Goal: Task Accomplishment & Management: Manage account settings

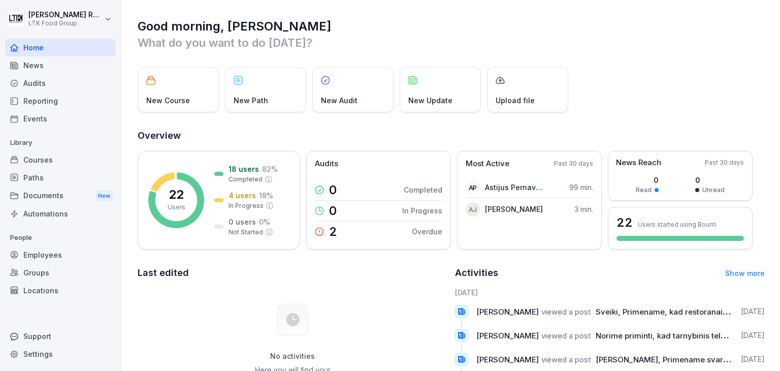
click at [50, 160] on div "Courses" at bounding box center [60, 160] width 111 height 18
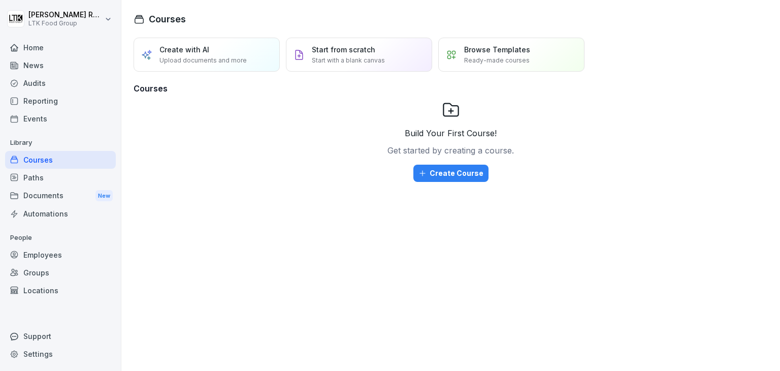
click at [49, 102] on div "Reporting" at bounding box center [60, 101] width 111 height 18
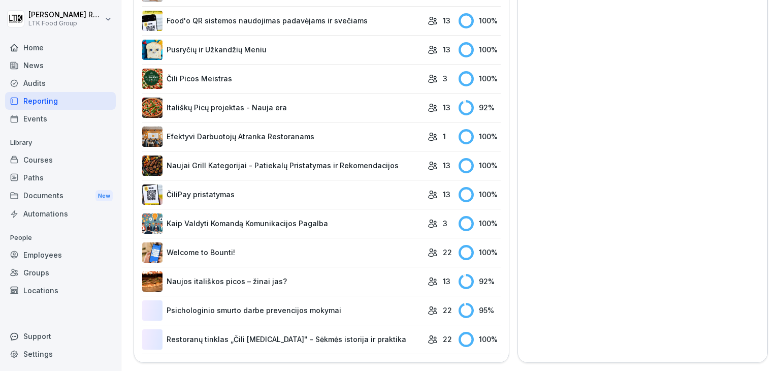
scroll to position [536, 0]
click at [381, 101] on link "Itališkų Picų projektas - Nauja era" at bounding box center [282, 108] width 280 height 20
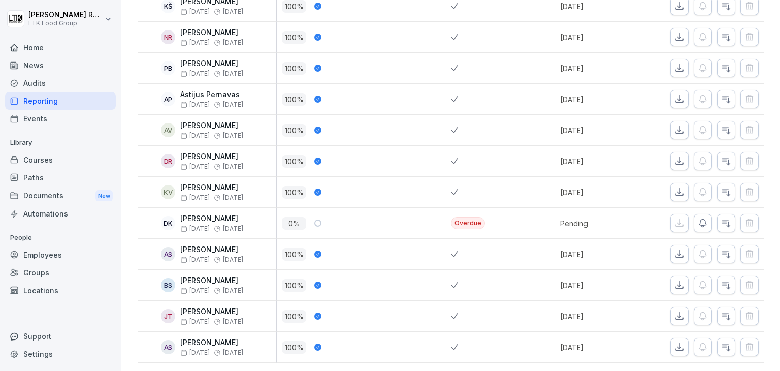
scroll to position [250, 0]
click at [698, 218] on icon "button" at bounding box center [703, 223] width 10 height 10
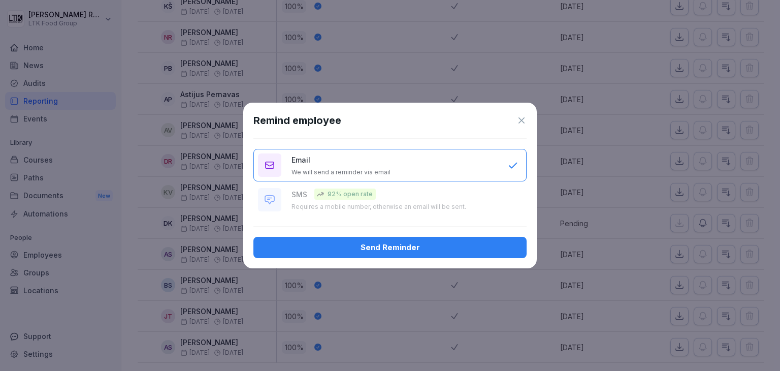
click at [425, 247] on div "Send Reminder" at bounding box center [390, 247] width 257 height 11
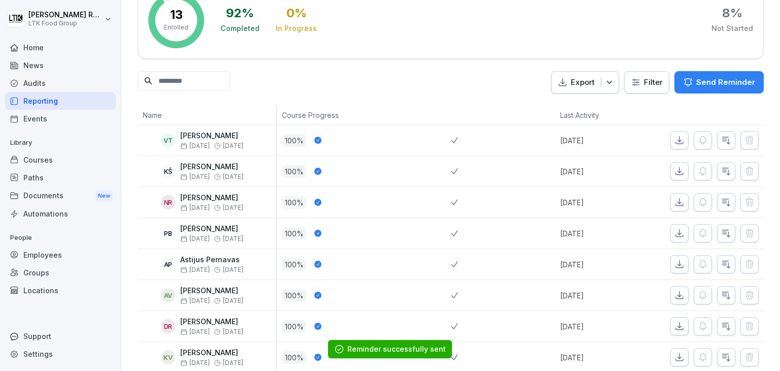
scroll to position [0, 0]
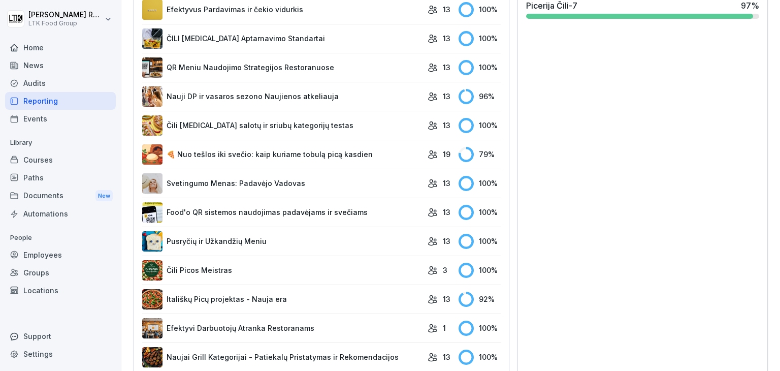
scroll to position [406, 0]
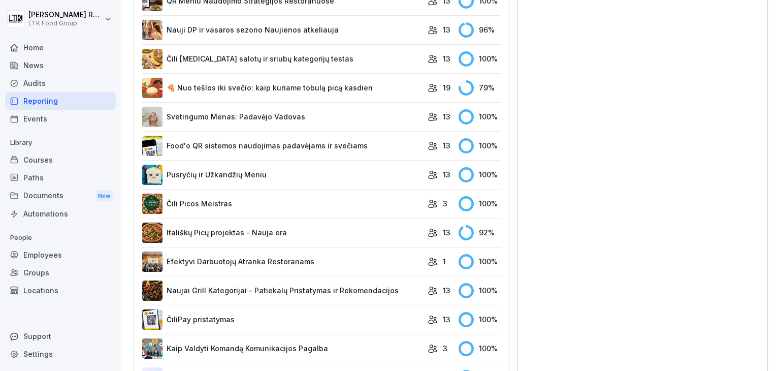
click at [323, 88] on link "🍕 Nuo tešlos iki svečio: kaip kuriame tobulą picą kasdien" at bounding box center [282, 88] width 280 height 20
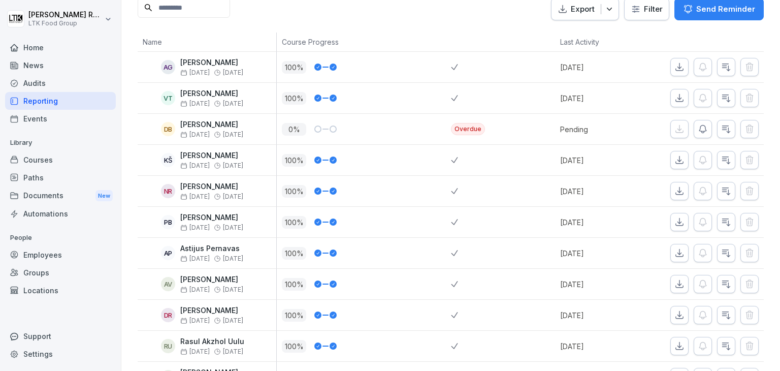
scroll to position [152, 0]
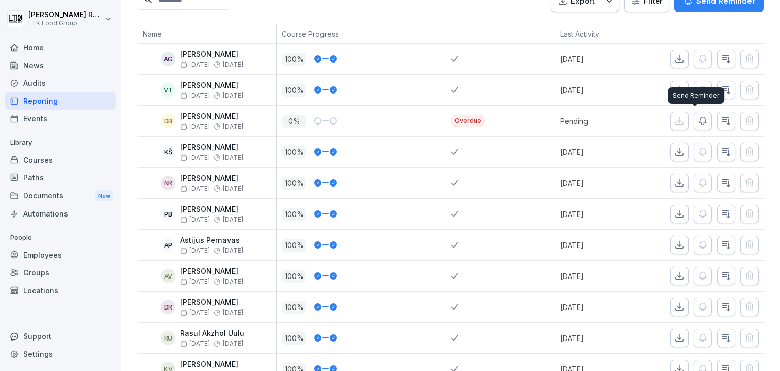
click at [698, 120] on icon "button" at bounding box center [703, 121] width 10 height 10
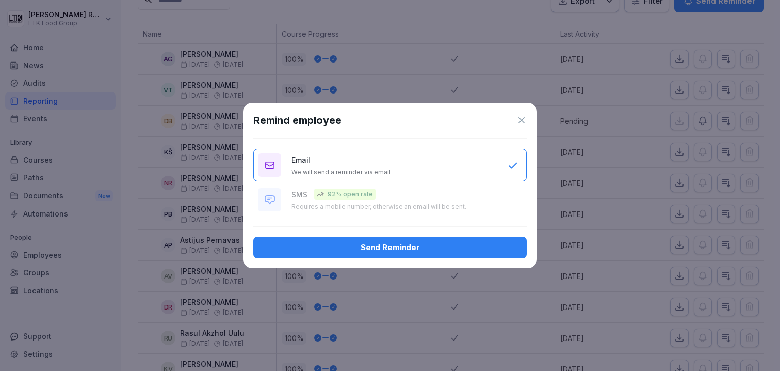
click at [449, 255] on button "Send Reminder" at bounding box center [390, 247] width 273 height 21
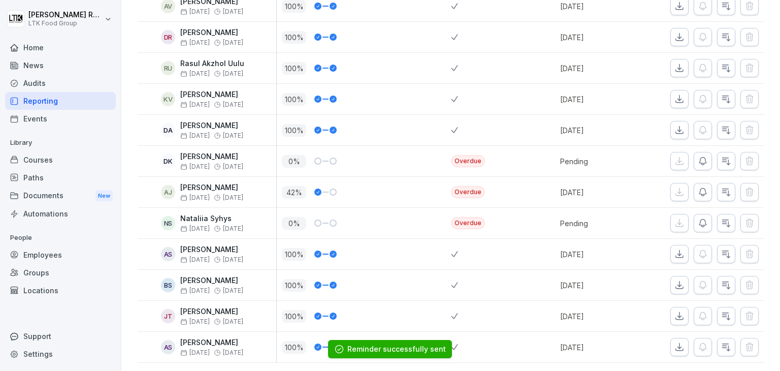
scroll to position [435, 0]
click at [698, 156] on icon "button" at bounding box center [703, 161] width 10 height 10
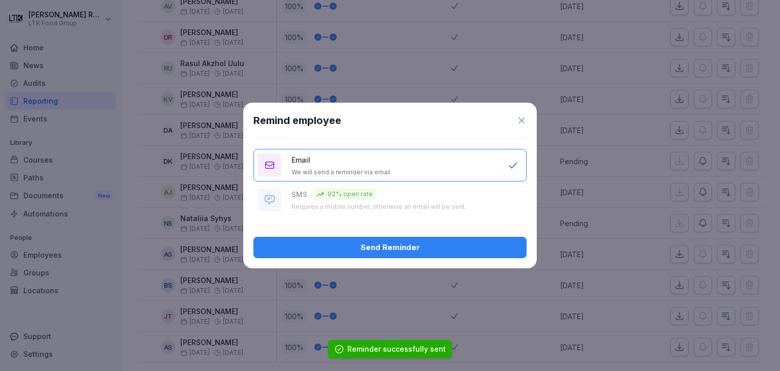
click at [465, 244] on div "Send Reminder" at bounding box center [390, 247] width 257 height 11
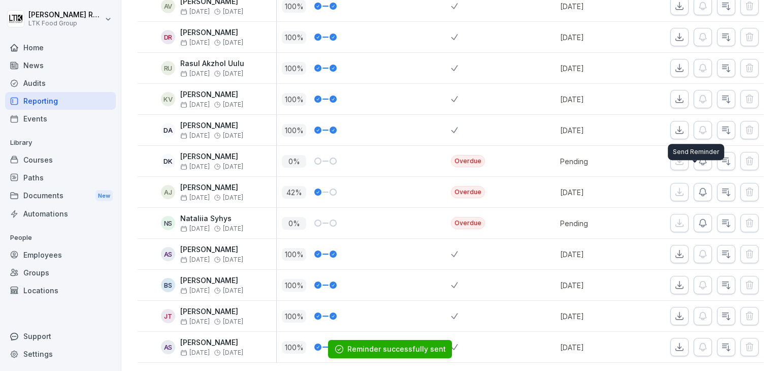
click at [698, 187] on icon "button" at bounding box center [703, 192] width 10 height 10
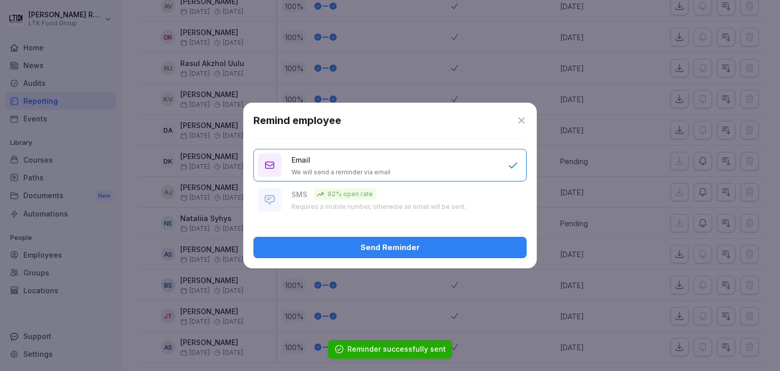
click at [489, 244] on div "Send Reminder" at bounding box center [390, 247] width 257 height 11
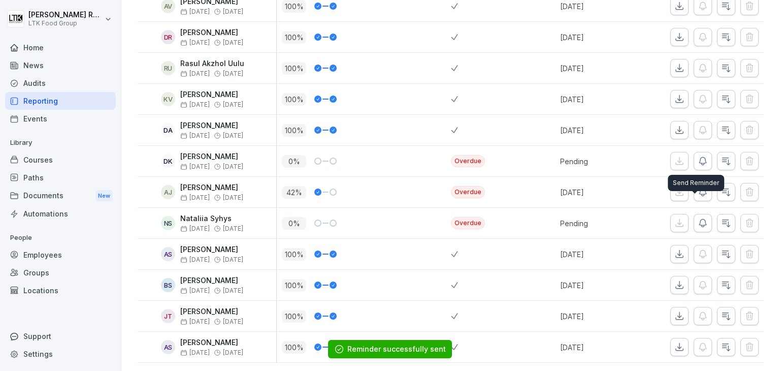
click at [700, 219] on icon "button" at bounding box center [703, 223] width 7 height 8
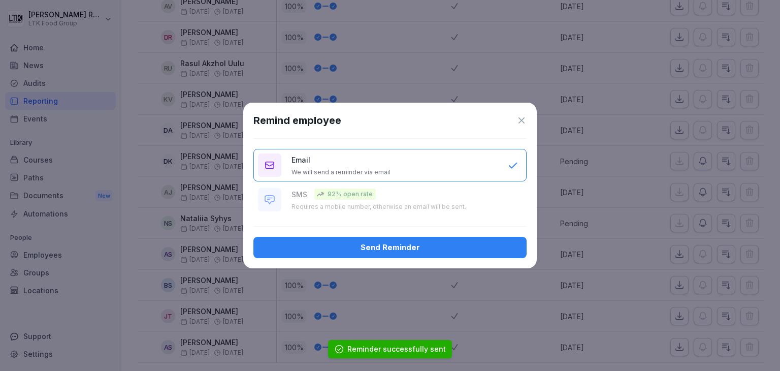
drag, startPoint x: 476, startPoint y: 245, endPoint x: 489, endPoint y: 245, distance: 13.7
click at [477, 245] on div "Send Reminder" at bounding box center [390, 247] width 257 height 11
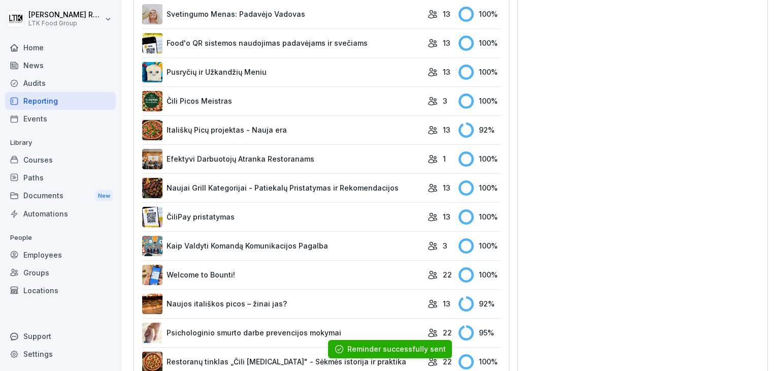
scroll to position [536, 0]
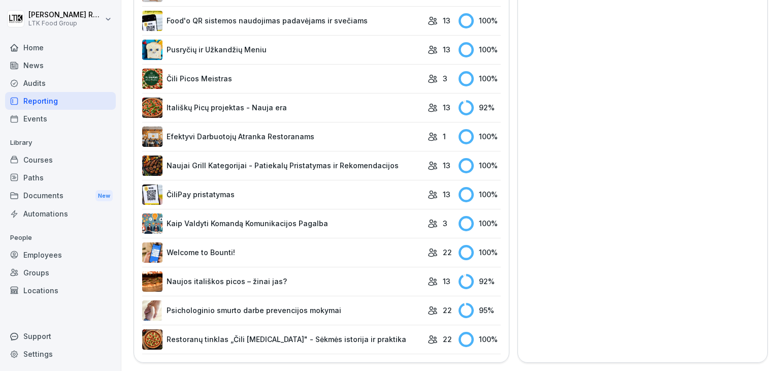
click at [323, 275] on link "Naujos itališkos picos – žinai jas?" at bounding box center [282, 281] width 280 height 20
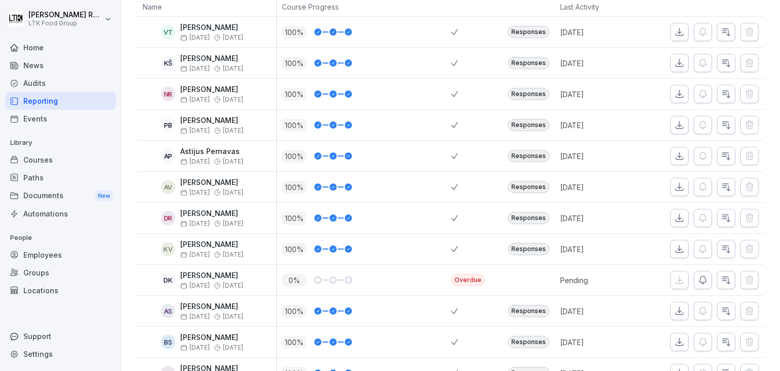
scroll to position [250, 0]
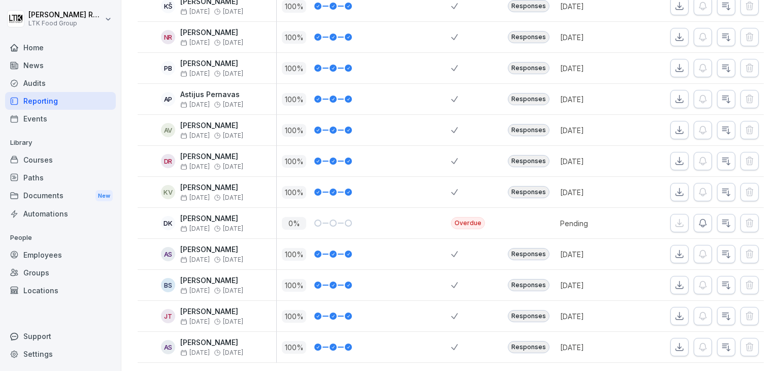
click at [700, 219] on icon "button" at bounding box center [703, 223] width 7 height 8
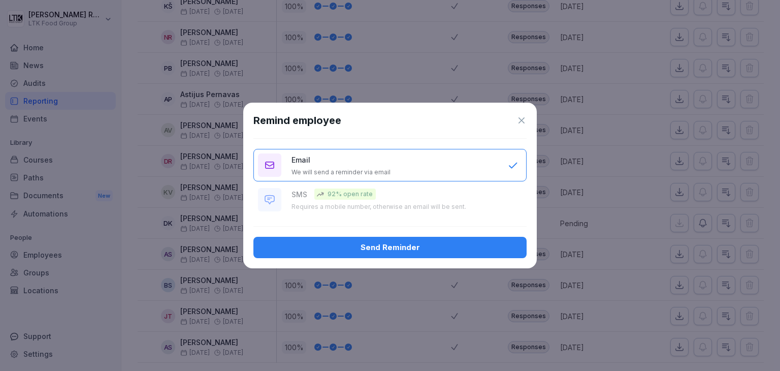
click at [454, 239] on button "Send Reminder" at bounding box center [390, 247] width 273 height 21
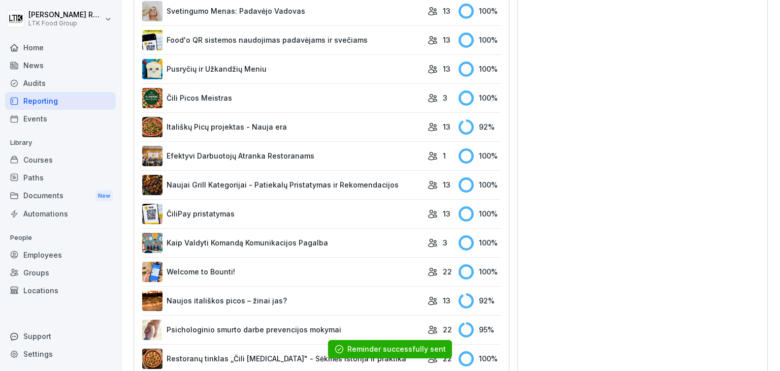
scroll to position [536, 0]
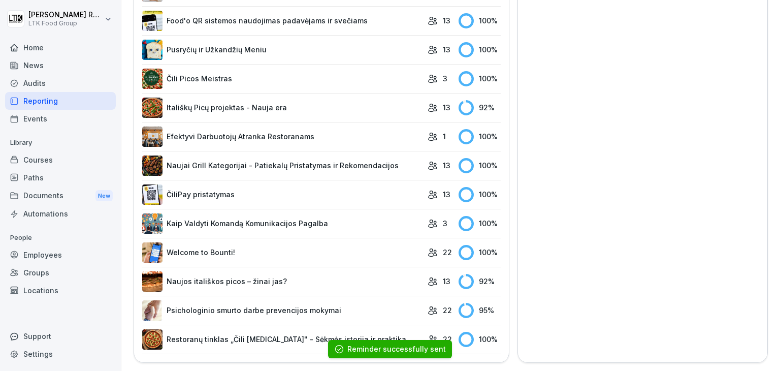
click at [366, 306] on link "Psichologinio smurto darbe prevencijos mokymai" at bounding box center [282, 310] width 280 height 20
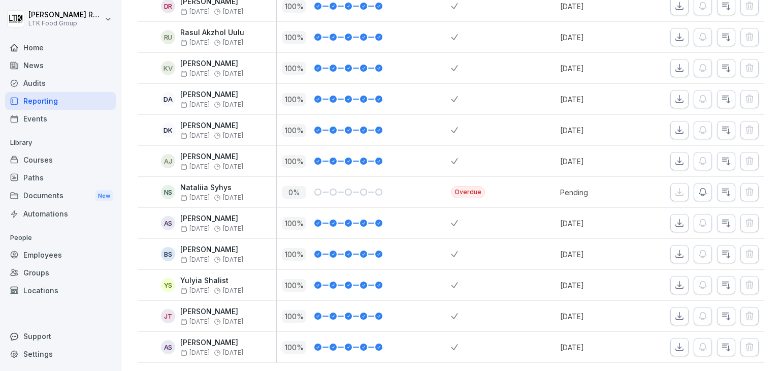
scroll to position [528, 0]
click at [700, 189] on icon "button" at bounding box center [703, 193] width 7 height 8
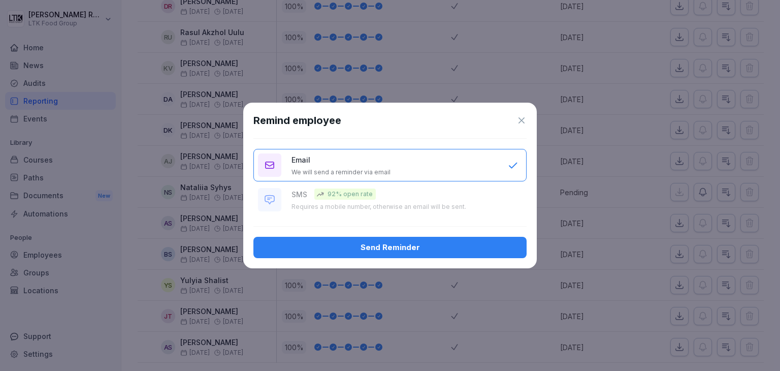
click at [421, 254] on button "Send Reminder" at bounding box center [390, 247] width 273 height 21
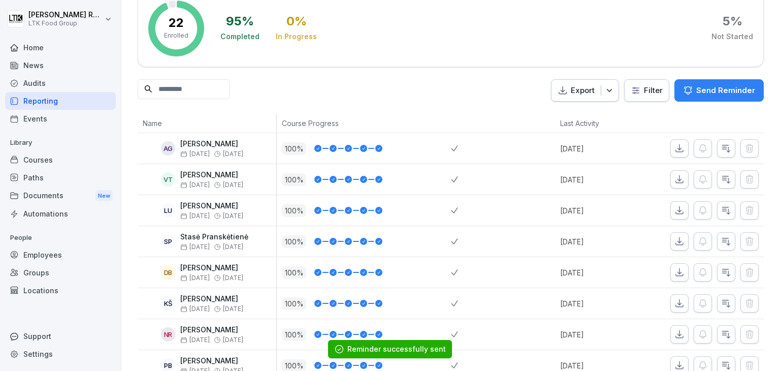
scroll to position [0, 0]
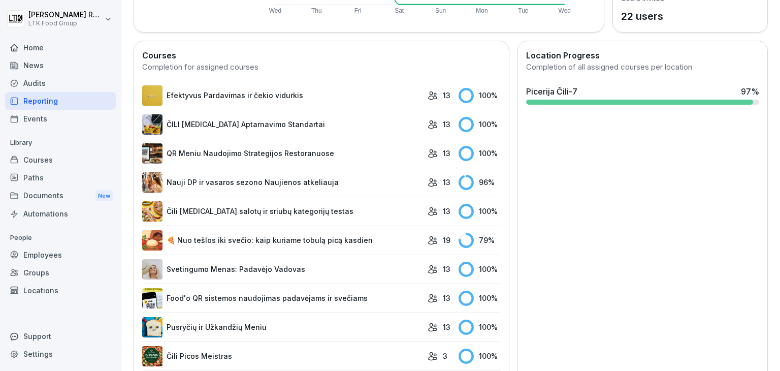
scroll to position [305, 0]
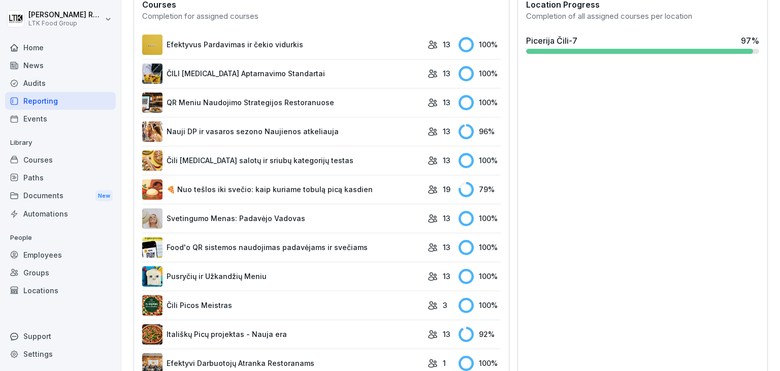
click at [310, 190] on link "🍕 Nuo tešlos iki svečio: kaip kuriame tobulą picą kasdien" at bounding box center [282, 189] width 280 height 20
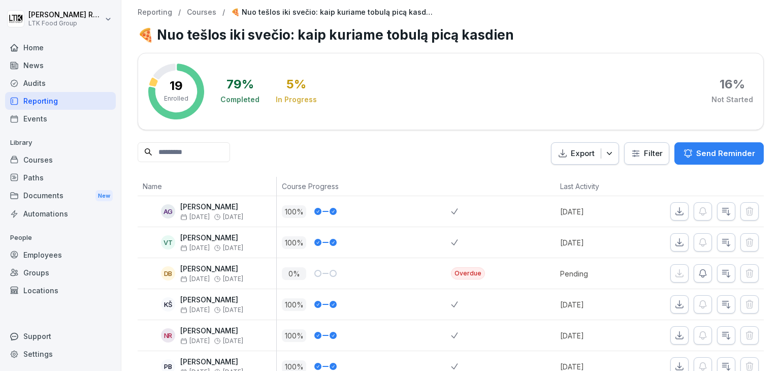
click at [38, 105] on div "Reporting" at bounding box center [60, 101] width 111 height 18
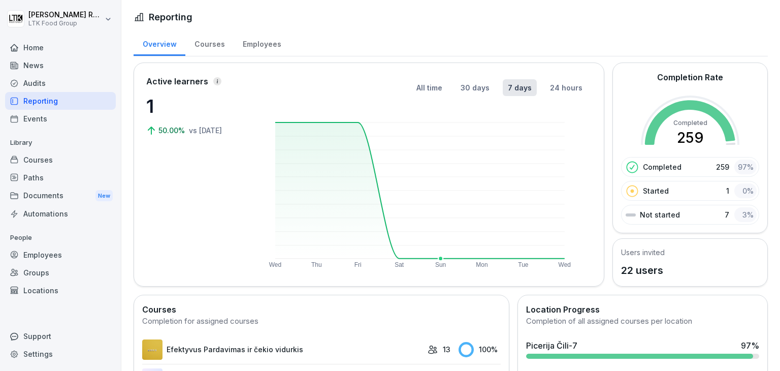
click at [451, 164] on rect at bounding box center [420, 190] width 290 height 136
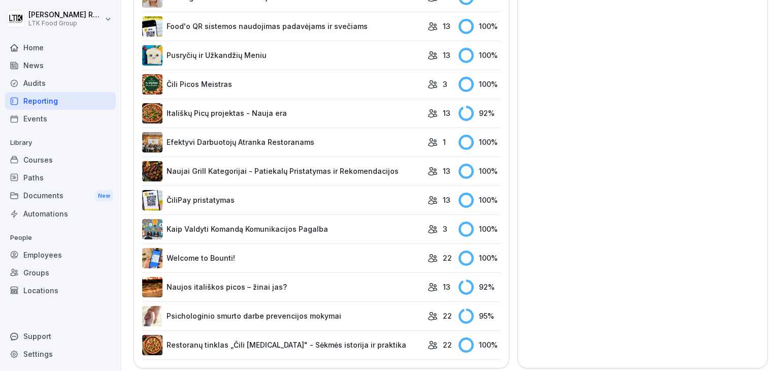
scroll to position [536, 0]
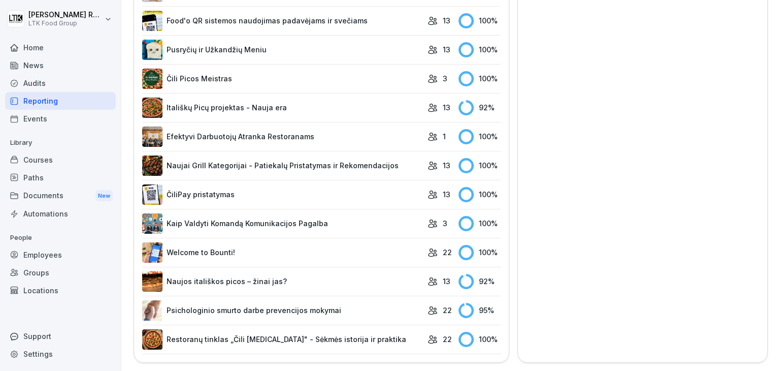
click at [236, 271] on link "Naujos itališkos picos – žinai jas?" at bounding box center [282, 281] width 280 height 20
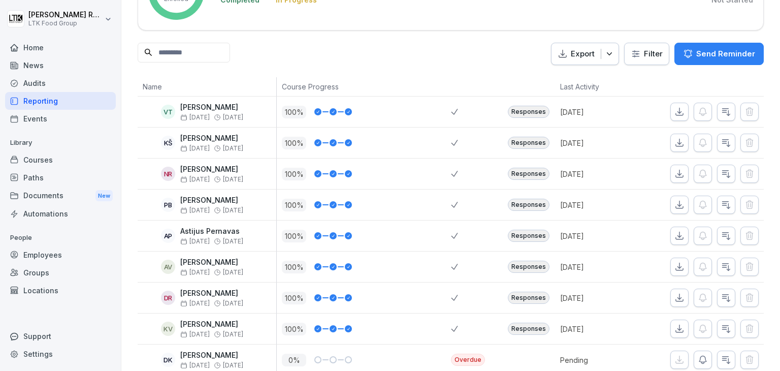
scroll to position [250, 0]
